Goal: Task Accomplishment & Management: Manage account settings

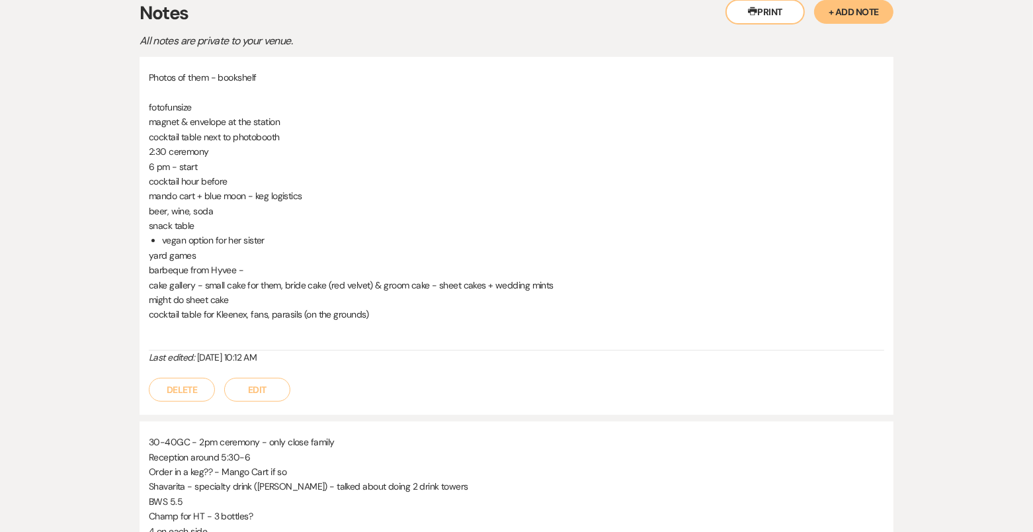
click at [282, 378] on button "Edit" at bounding box center [257, 390] width 66 height 24
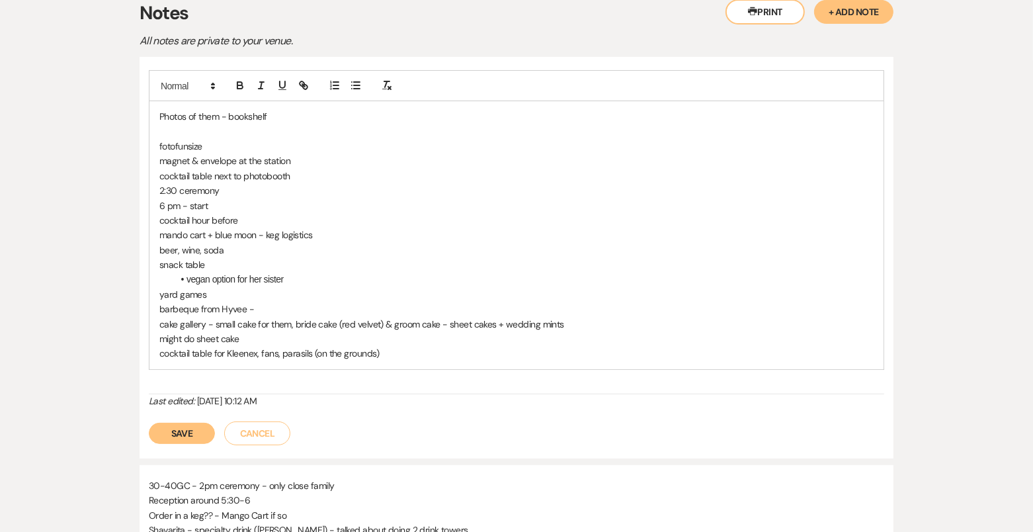
click at [277, 218] on p "cocktail hour before" at bounding box center [516, 220] width 714 height 15
click at [345, 224] on p "cocktail hour before" at bounding box center [516, 220] width 714 height 15
click at [340, 228] on p "mando cart + blue moon - keg logistics" at bounding box center [516, 235] width 714 height 15
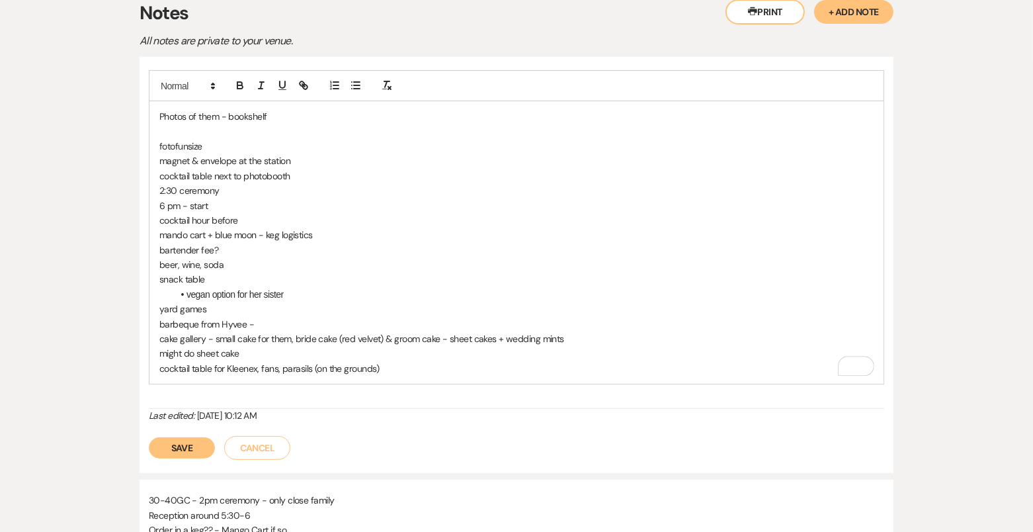
click at [247, 267] on p "beer, wine, soda" at bounding box center [516, 264] width 714 height 15
click at [214, 310] on p "yard games" at bounding box center [516, 309] width 714 height 15
click at [270, 319] on p "barbeque from Hyvee -" at bounding box center [516, 324] width 714 height 15
click at [204, 333] on p "cake gallery - small cake for them, bride cake (red velvet) & groom cake - shee…" at bounding box center [516, 338] width 714 height 15
click at [644, 333] on p "cake gallery probably - small cake for them, bride cake (red velvet) & groom ca…" at bounding box center [516, 338] width 714 height 15
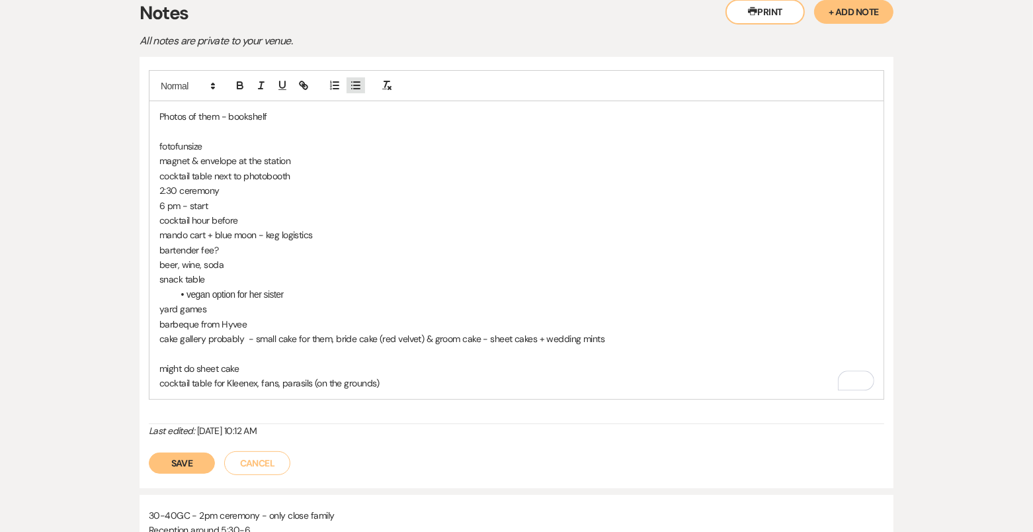
click at [354, 82] on line "button" at bounding box center [357, 82] width 6 height 0
drag, startPoint x: 241, startPoint y: 369, endPoint x: 142, endPoint y: 365, distance: 100.0
click at [142, 366] on div "Photos of them - bookshelf fotofunsize magnet & envelope at the station cocktai…" at bounding box center [517, 272] width 754 height 431
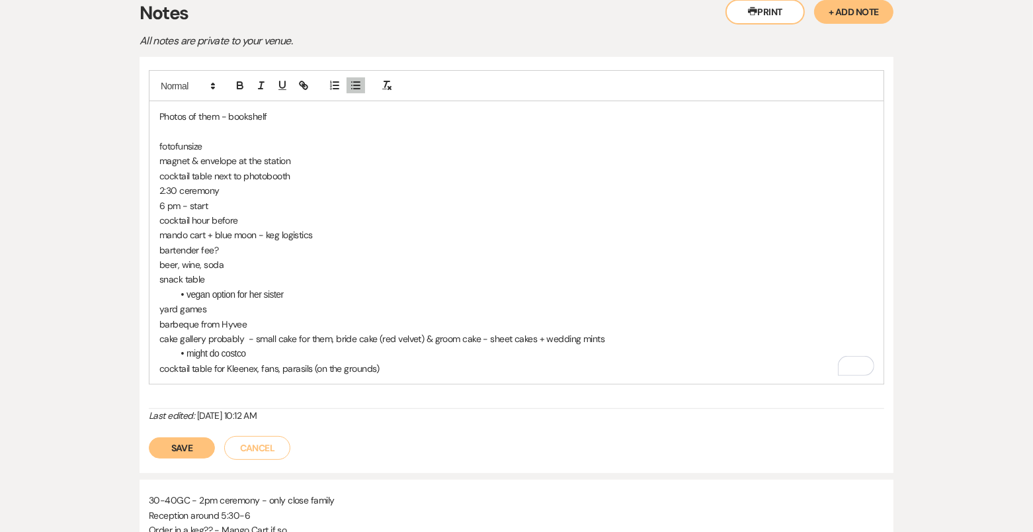
click at [235, 307] on p "yard games" at bounding box center [516, 309] width 714 height 15
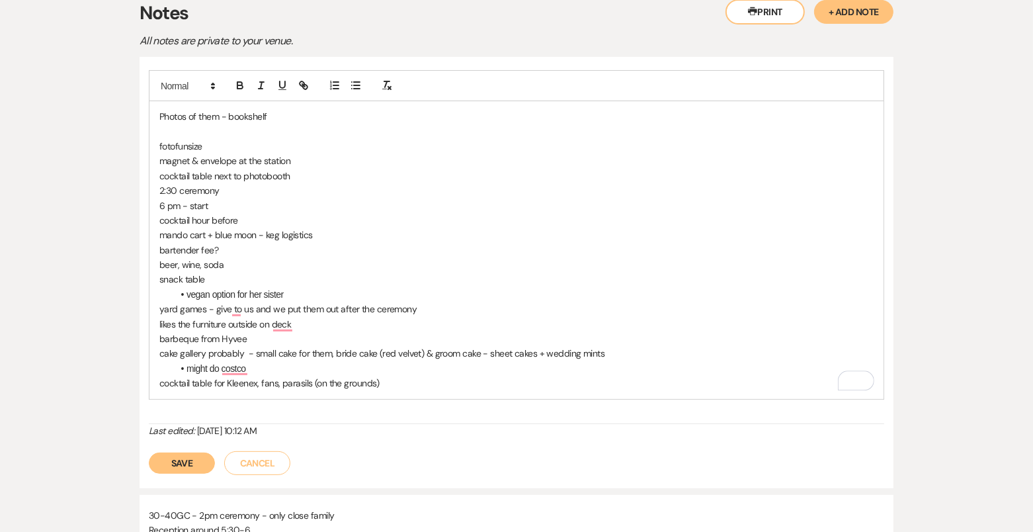
click at [195, 320] on p "likes the furniture outside on deck" at bounding box center [516, 324] width 714 height 15
drag, startPoint x: 298, startPoint y: 323, endPoint x: 265, endPoint y: 320, distance: 33.2
click at [265, 321] on p "likes the tabkes and chairs urniture outside on deck" at bounding box center [516, 324] width 714 height 15
click at [356, 319] on p "likes the tabkes and chairs outside on deck" at bounding box center [516, 324] width 714 height 15
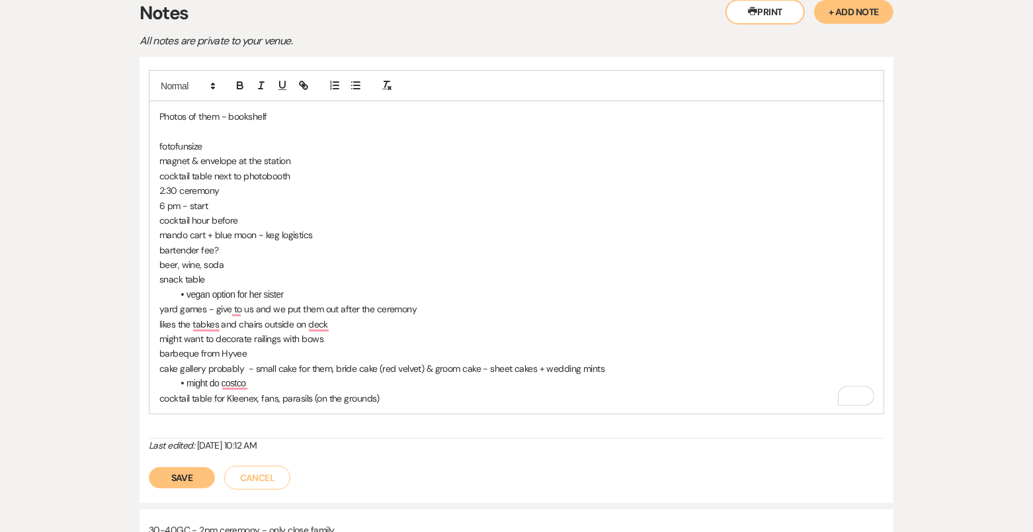
click at [192, 130] on p "To enrich screen reader interactions, please activate Accessibility in Grammarl…" at bounding box center [516, 131] width 714 height 15
click at [216, 141] on p "fotofunsize" at bounding box center [516, 146] width 714 height 15
click at [353, 323] on p "likes the tables and chairs outside on the deck" at bounding box center [516, 324] width 714 height 15
click at [345, 335] on p "might want to decorate railings with bows" at bounding box center [516, 338] width 714 height 15
click at [395, 395] on p "cocktail table for Kleenex, fans, parasils (on the grounds)" at bounding box center [516, 398] width 714 height 15
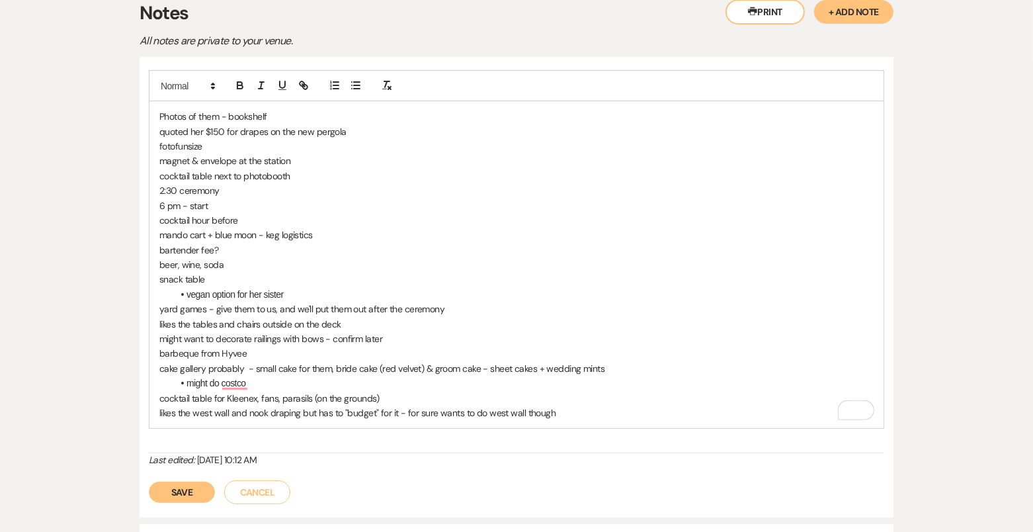
click at [191, 489] on button "Save" at bounding box center [182, 492] width 66 height 21
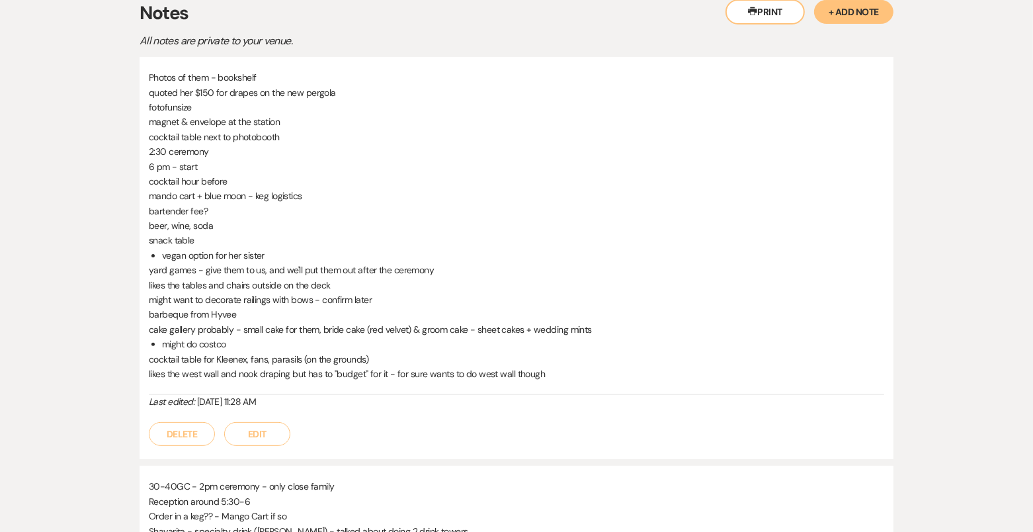
click at [247, 438] on button "Edit" at bounding box center [257, 434] width 66 height 24
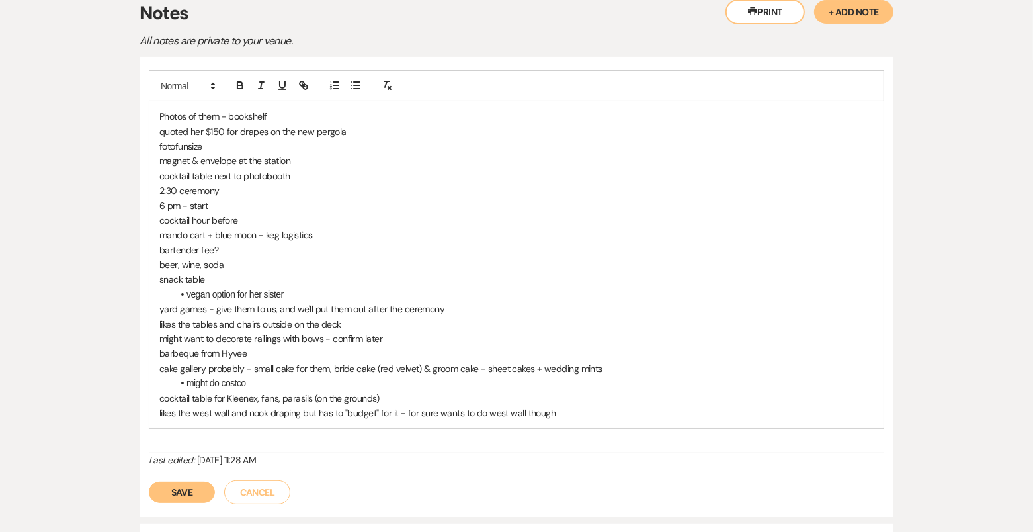
click at [572, 411] on p "likes the west wall and nook draping but has to "budget" for it - for sure want…" at bounding box center [516, 413] width 714 height 15
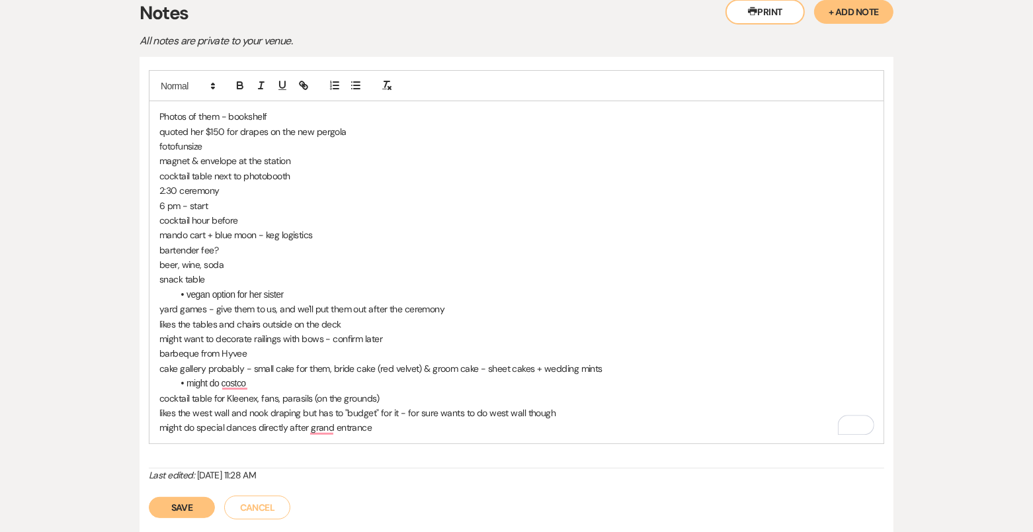
click at [183, 502] on button "Save" at bounding box center [182, 507] width 66 height 21
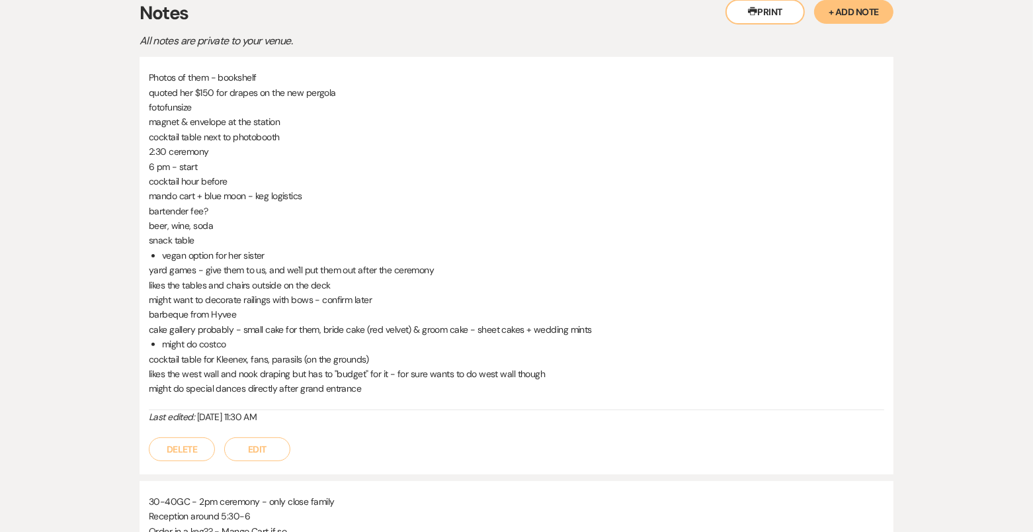
click at [242, 437] on button "Edit" at bounding box center [257, 449] width 66 height 24
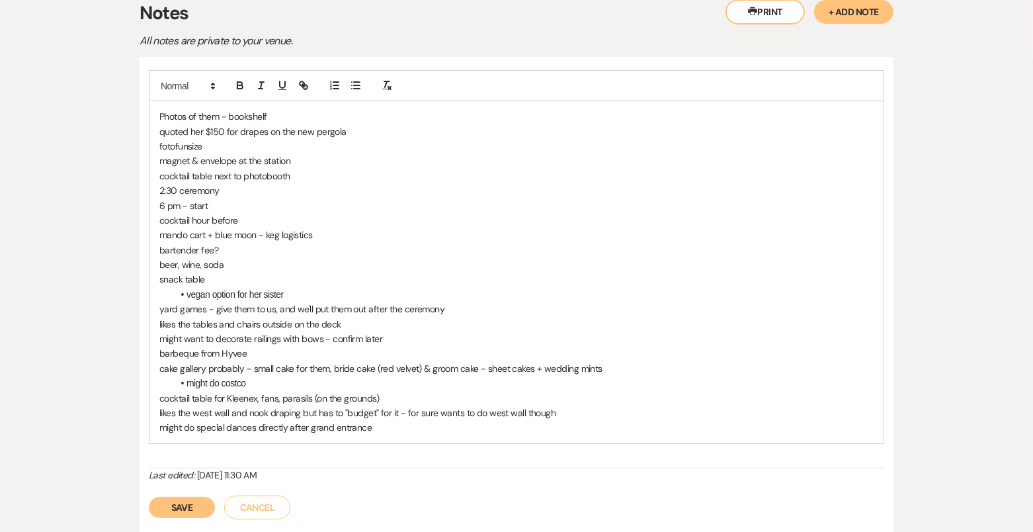
click at [235, 243] on p "bartender fee?" at bounding box center [516, 250] width 714 height 15
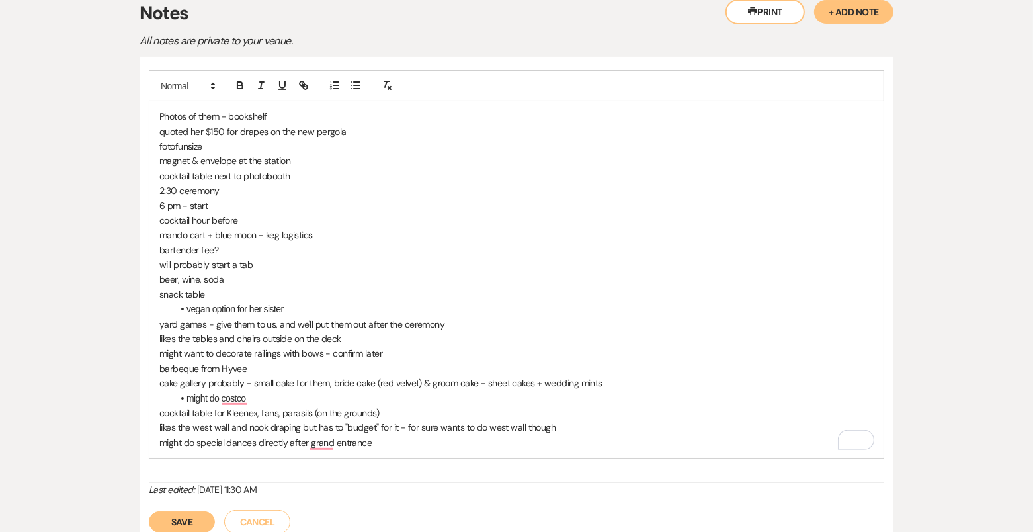
click at [407, 443] on p "might do special dances directly after grand entrance" at bounding box center [516, 442] width 714 height 15
click at [304, 263] on p "will probably start a tab" at bounding box center [516, 264] width 714 height 15
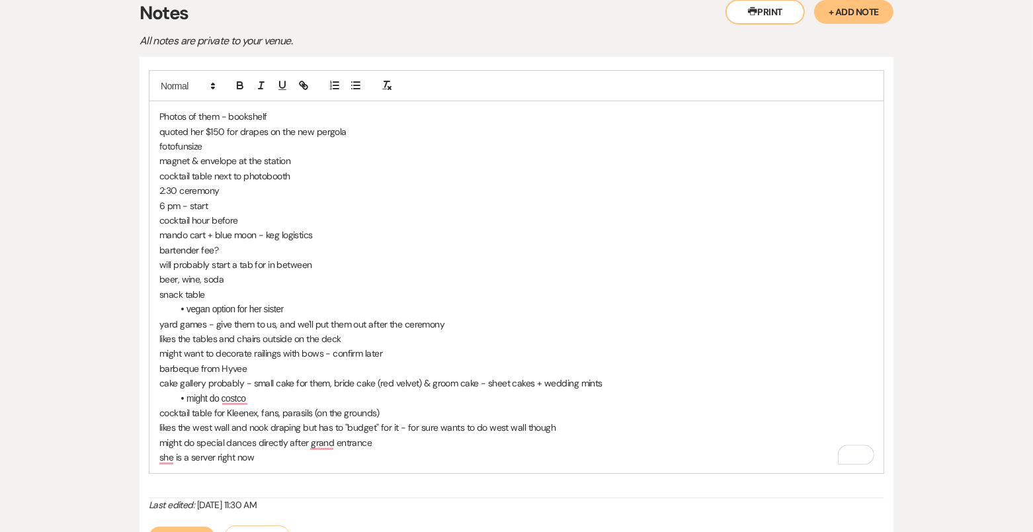
click at [201, 529] on button "Save" at bounding box center [182, 537] width 66 height 21
